Goal: Task Accomplishment & Management: Complete application form

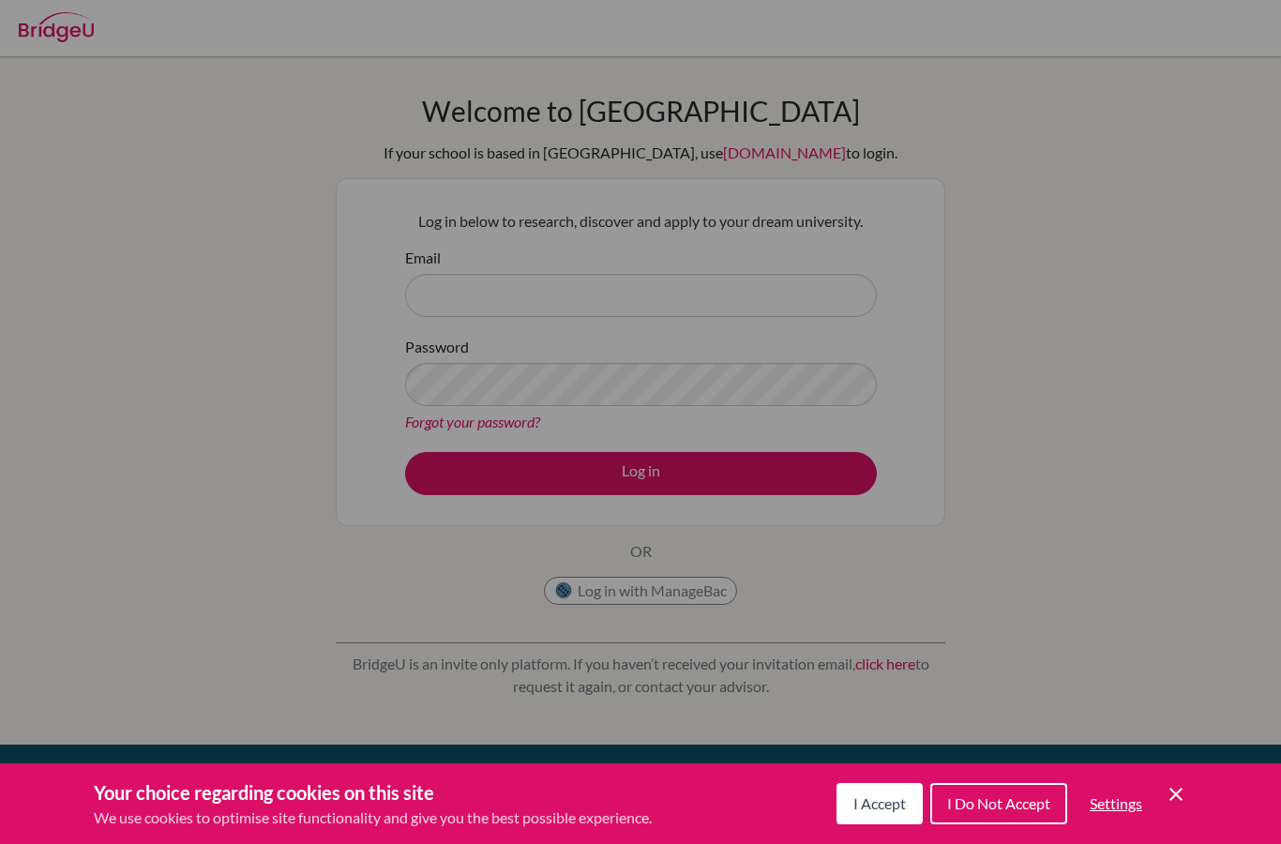
click at [1127, 398] on div "Cookie Preferences" at bounding box center [640, 422] width 1281 height 844
click at [889, 790] on button "I Accept" at bounding box center [879, 803] width 86 height 41
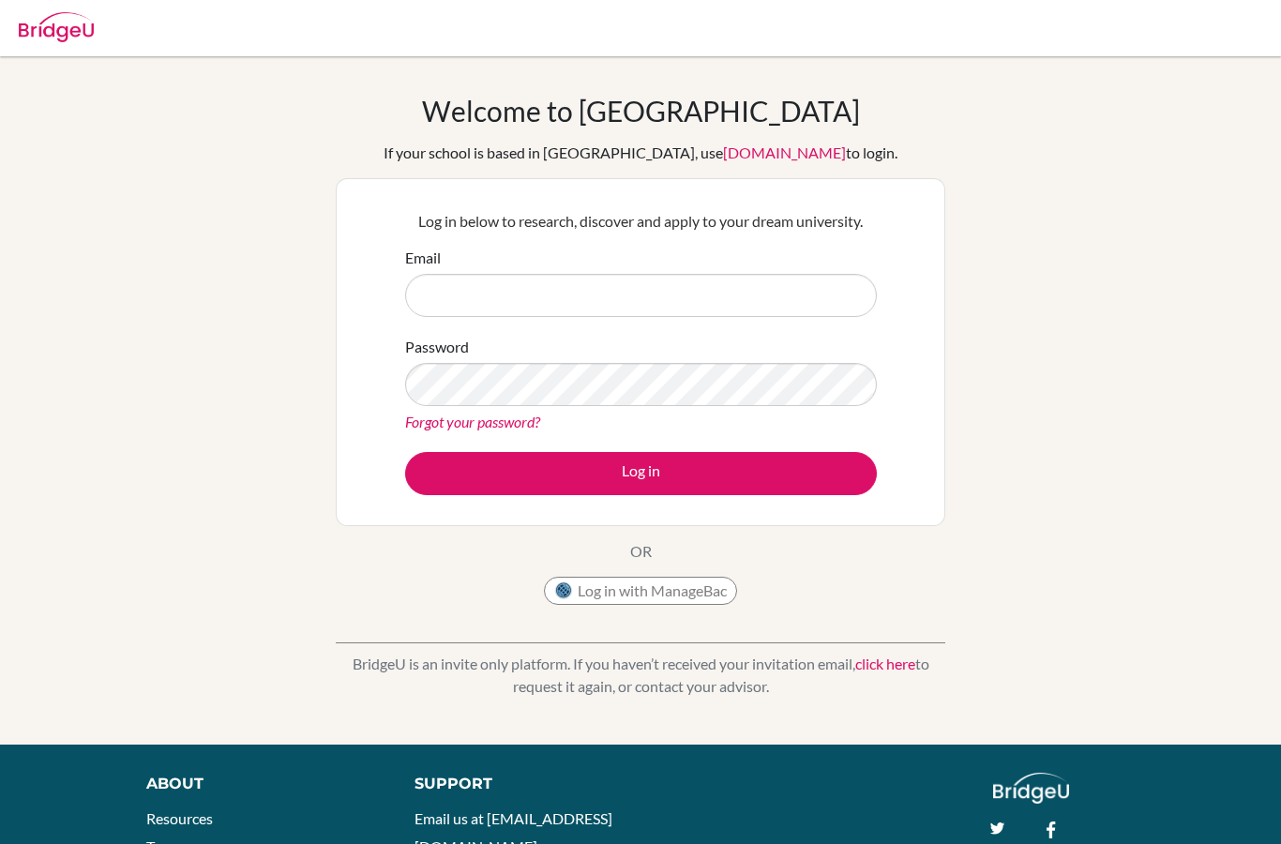
click at [779, 290] on input "Email" at bounding box center [641, 295] width 472 height 43
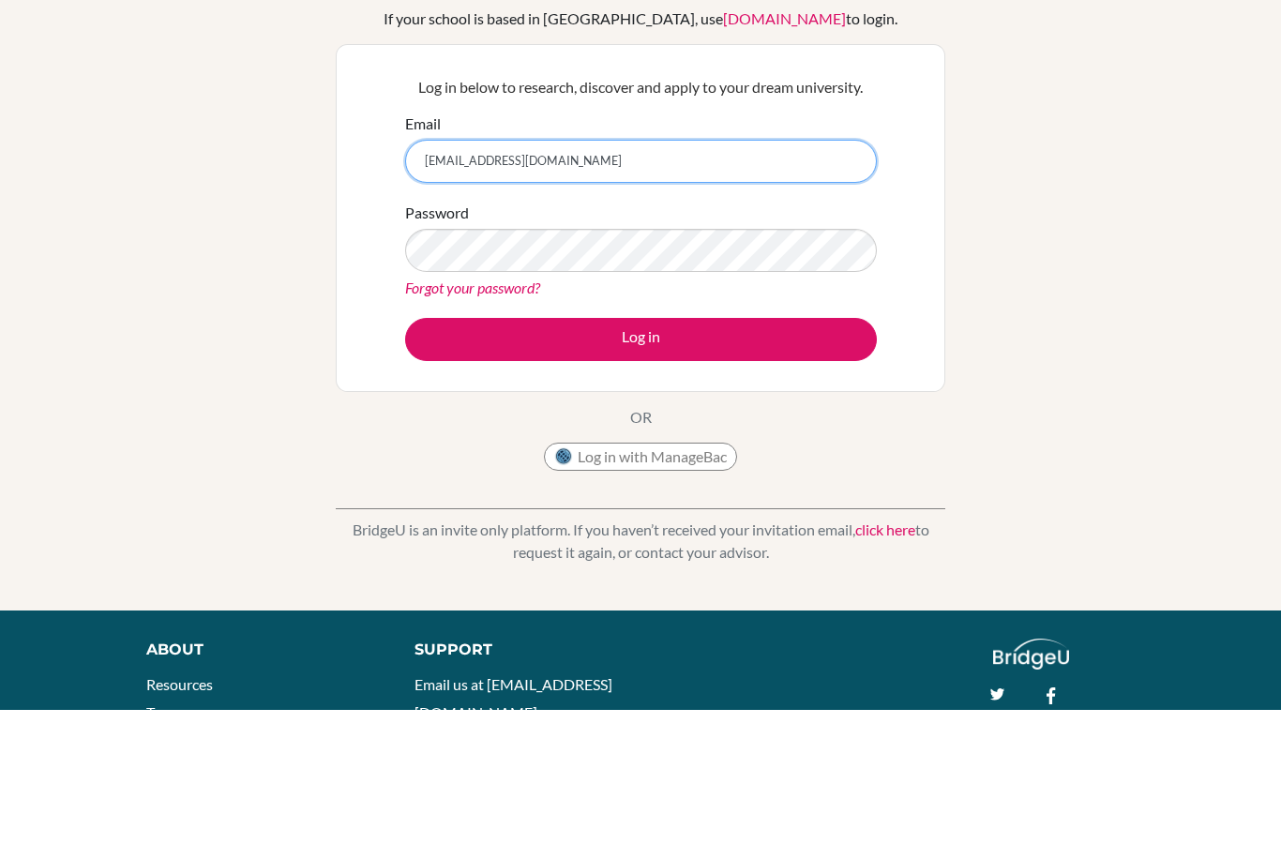
type input "[EMAIL_ADDRESS][DOMAIN_NAME]"
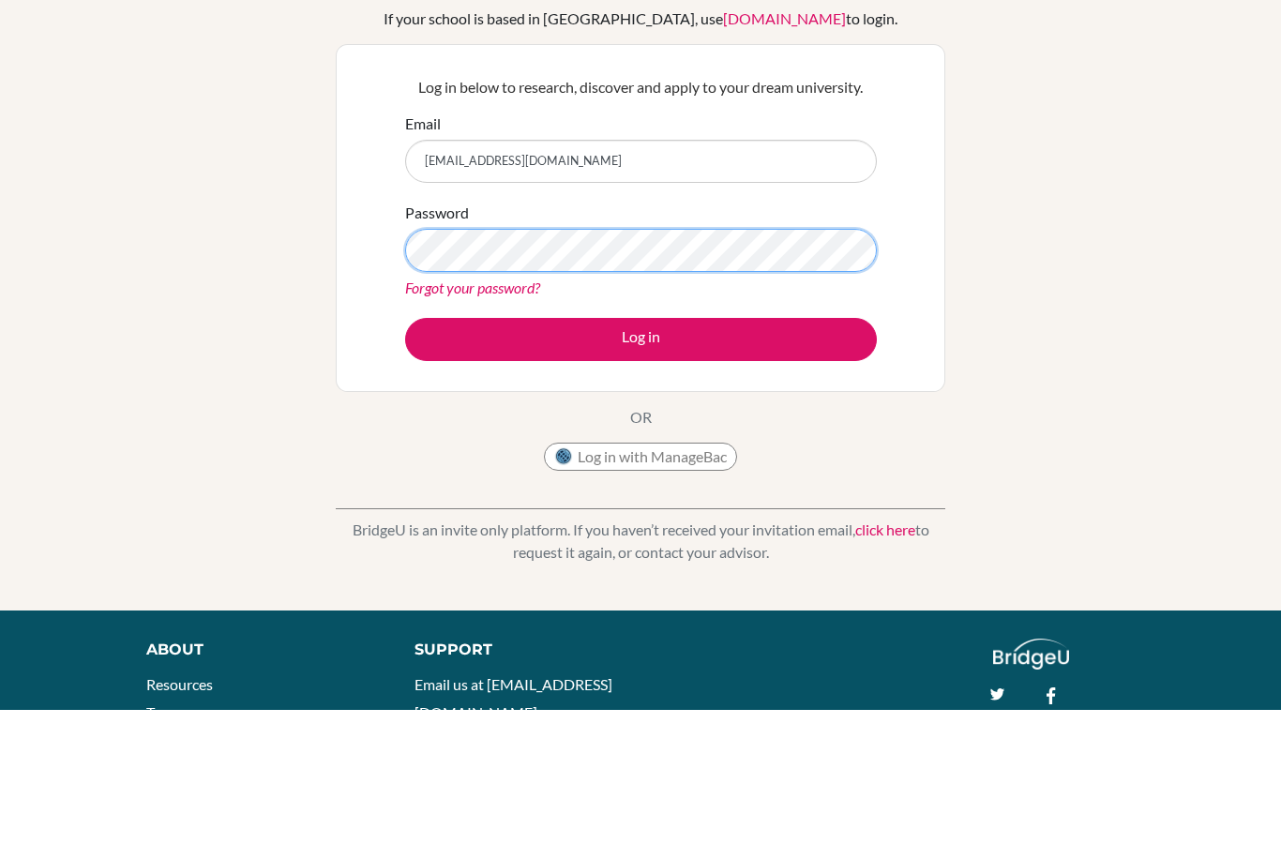
click at [640, 452] on button "Log in" at bounding box center [641, 473] width 472 height 43
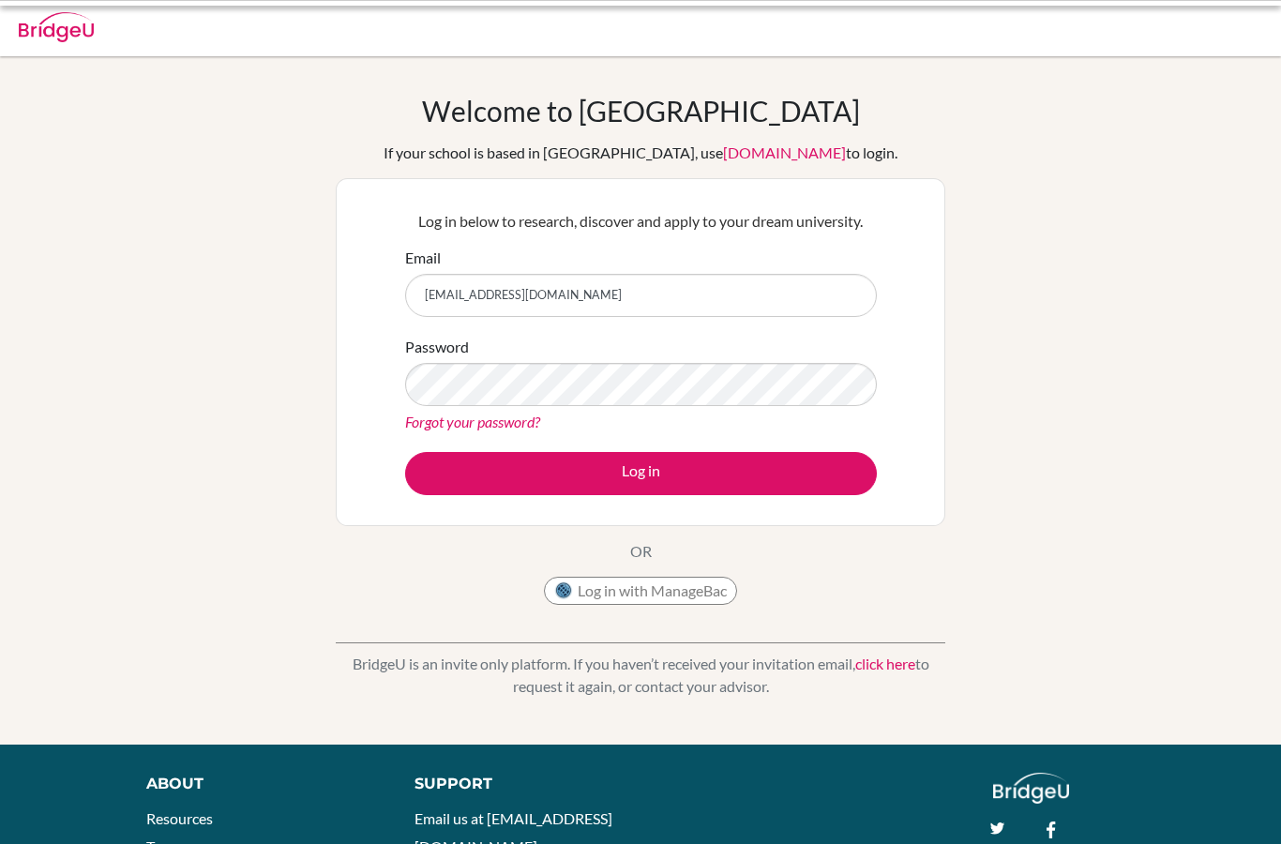
scroll to position [24, 0]
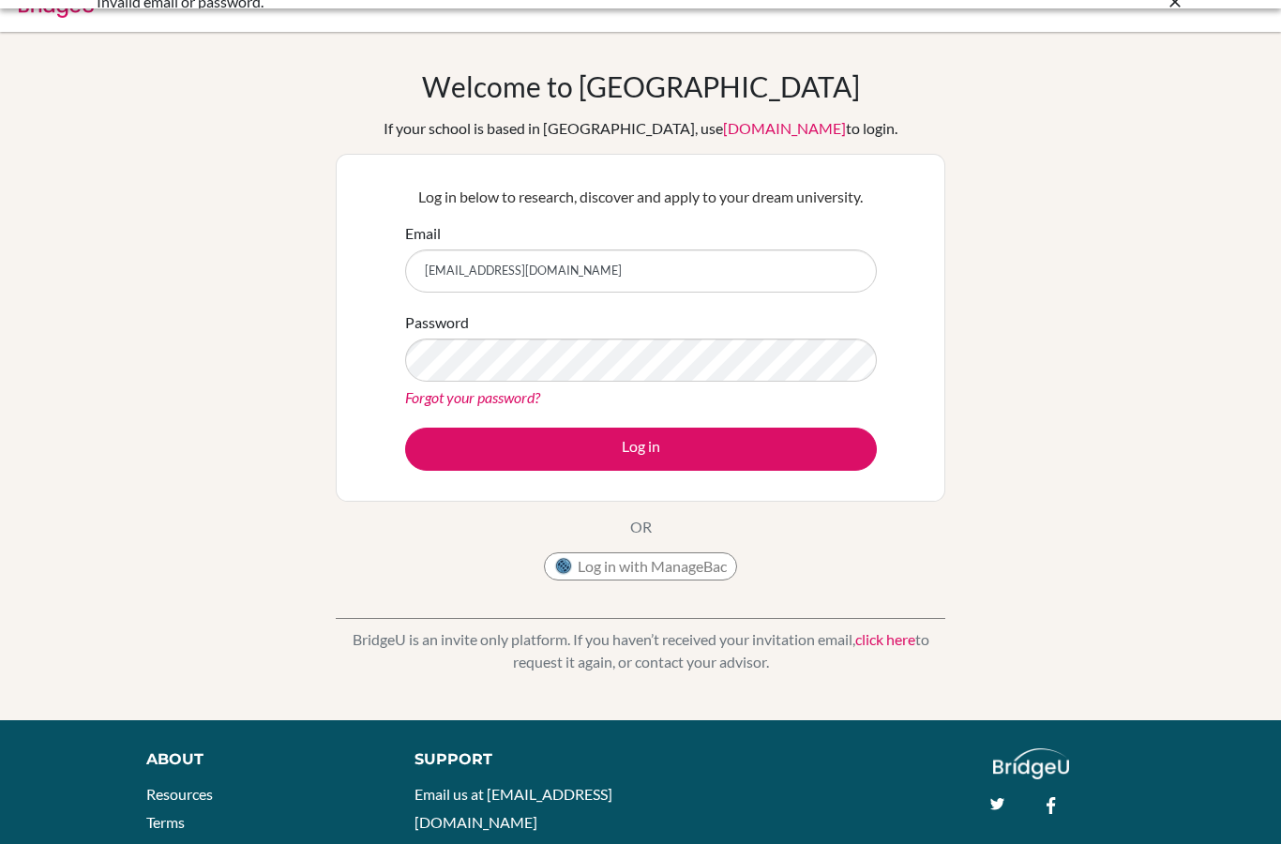
click at [770, 460] on button "Log in" at bounding box center [641, 449] width 472 height 43
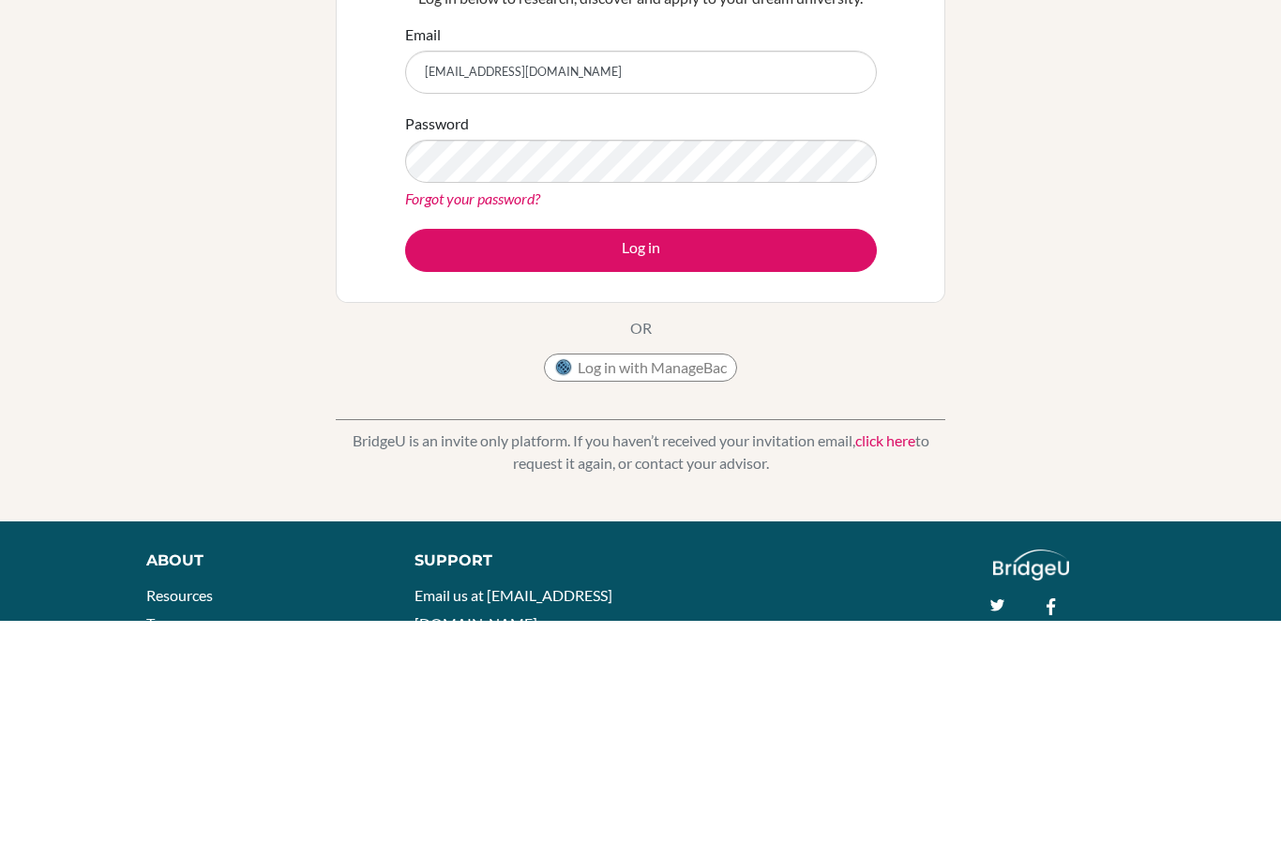
click at [689, 452] on button "Log in" at bounding box center [641, 473] width 472 height 43
